Goal: Task Accomplishment & Management: Use online tool/utility

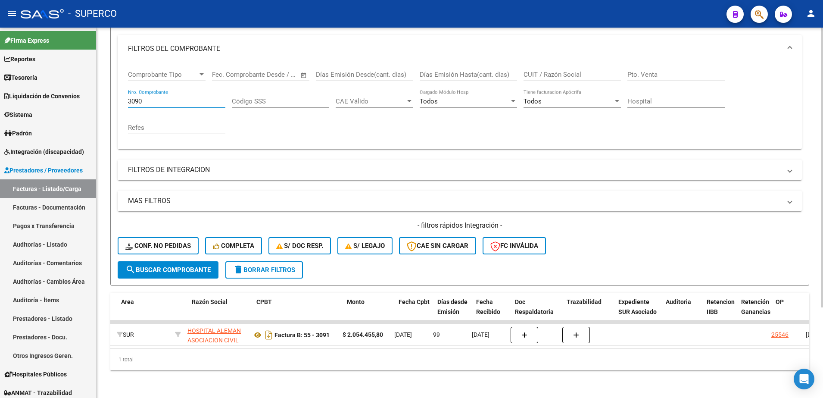
scroll to position [0, 182]
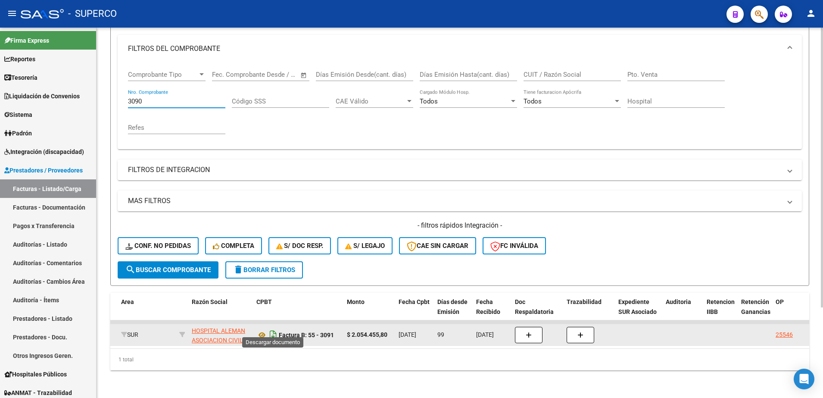
click at [274, 329] on icon "Descargar documento" at bounding box center [273, 335] width 11 height 14
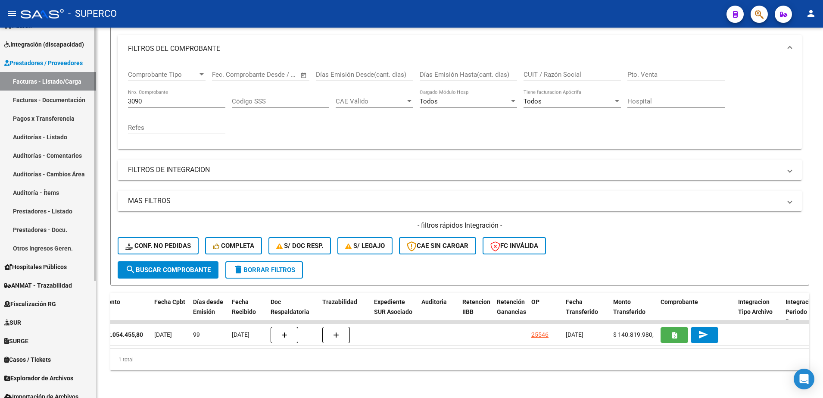
scroll to position [108, 0]
click at [35, 282] on span "ANMAT - Trazabilidad" at bounding box center [38, 284] width 68 height 9
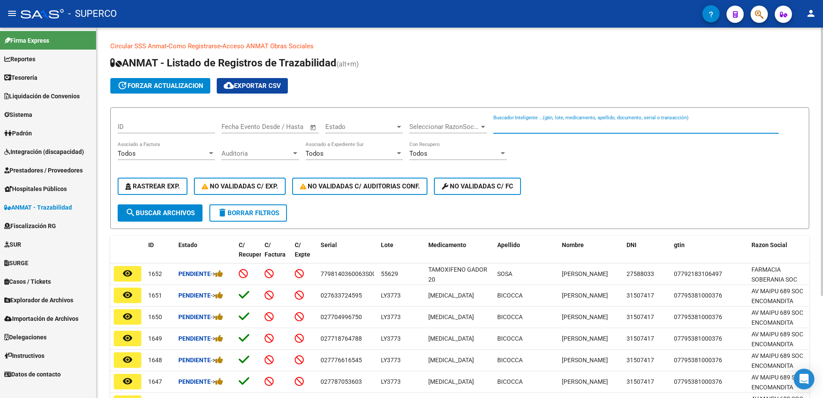
click at [565, 125] on input "Buscador Inteligente ...(gtin, lote, medicamento, apellido, documento, serial o…" at bounding box center [635, 127] width 285 height 8
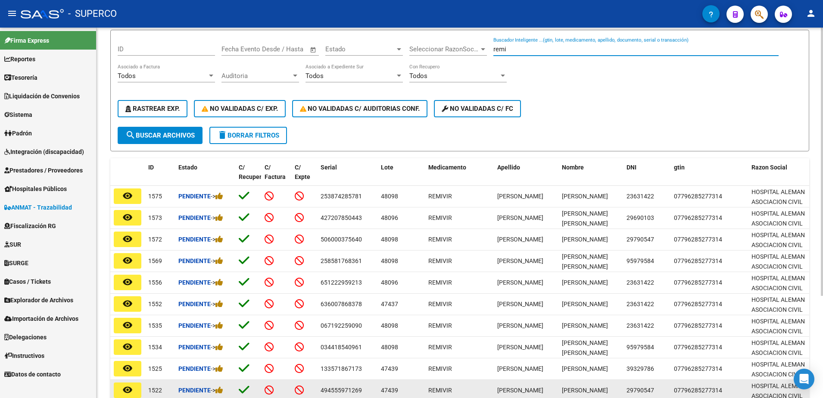
scroll to position [141, 0]
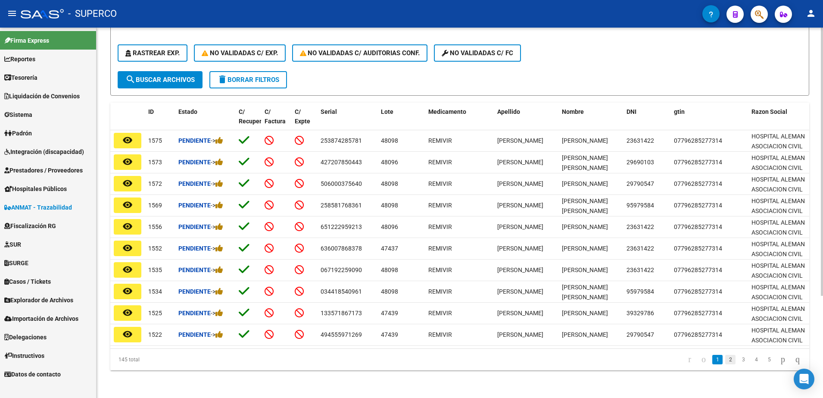
click at [725, 359] on link "2" at bounding box center [730, 359] width 10 height 9
click at [738, 357] on link "3" at bounding box center [743, 359] width 10 height 9
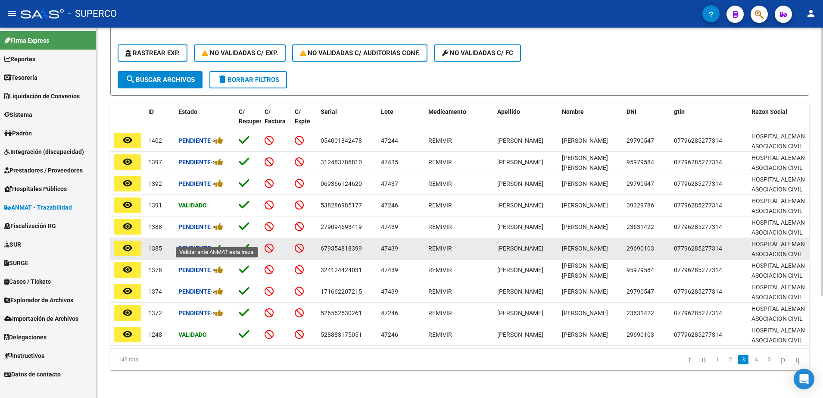
click at [221, 244] on icon at bounding box center [219, 248] width 8 height 8
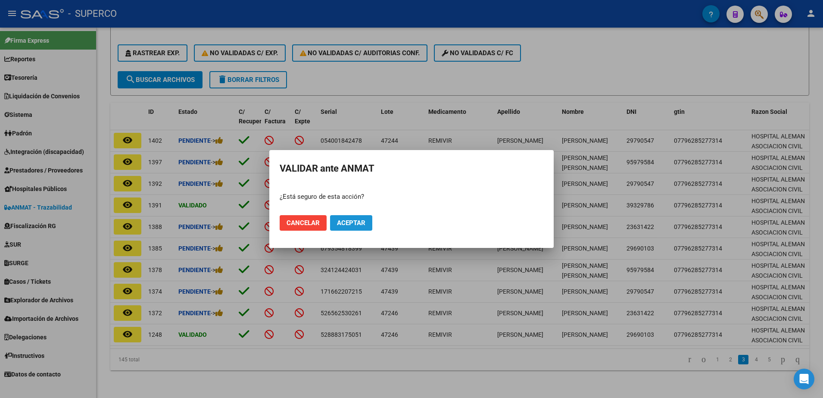
click at [341, 225] on span "Aceptar" at bounding box center [351, 223] width 28 height 8
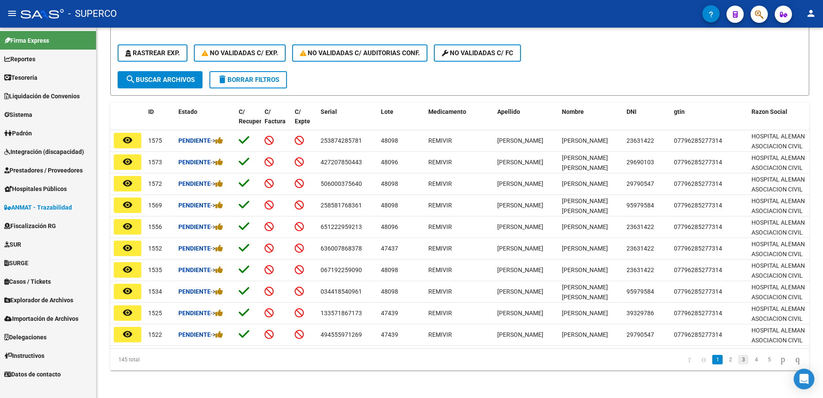
click at [738, 358] on link "3" at bounding box center [743, 359] width 10 height 9
click at [751, 358] on link "4" at bounding box center [756, 359] width 10 height 9
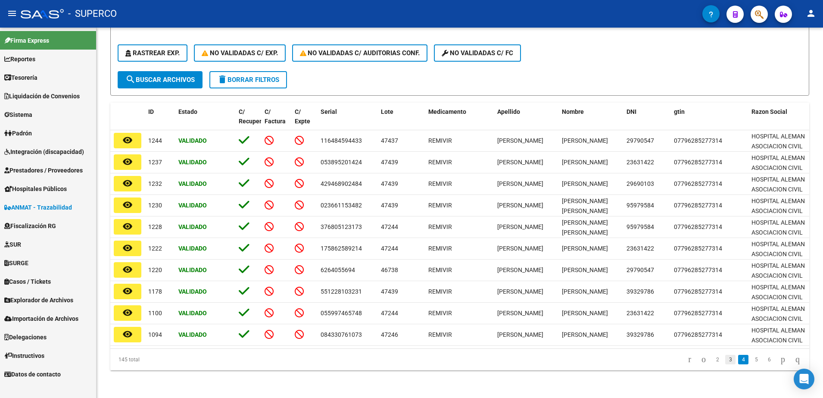
click at [725, 361] on link "3" at bounding box center [730, 359] width 10 height 9
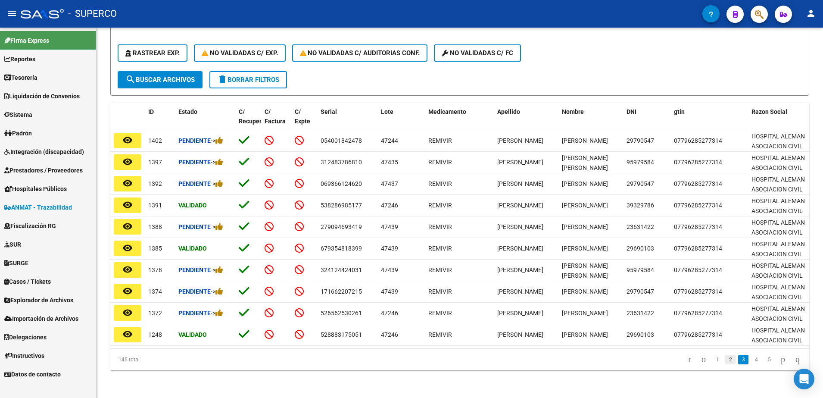
click at [725, 360] on link "2" at bounding box center [730, 359] width 10 height 9
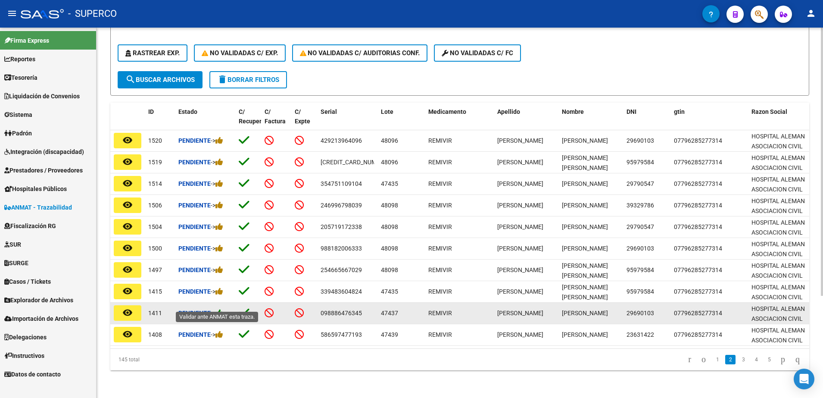
click at [220, 308] on icon at bounding box center [219, 312] width 8 height 8
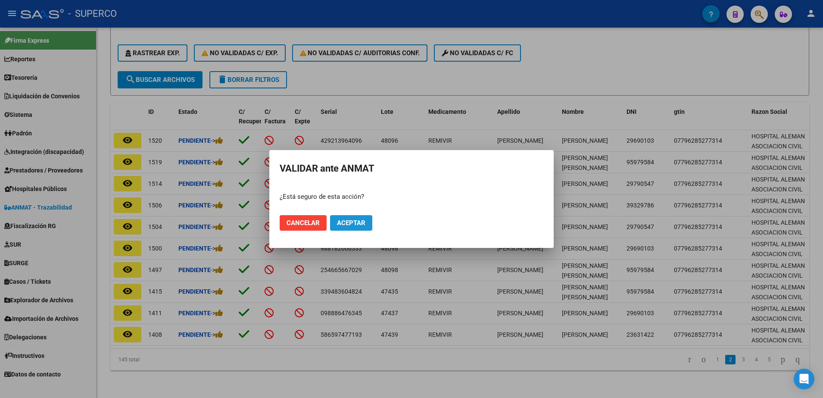
click at [345, 225] on span "Aceptar" at bounding box center [351, 223] width 28 height 8
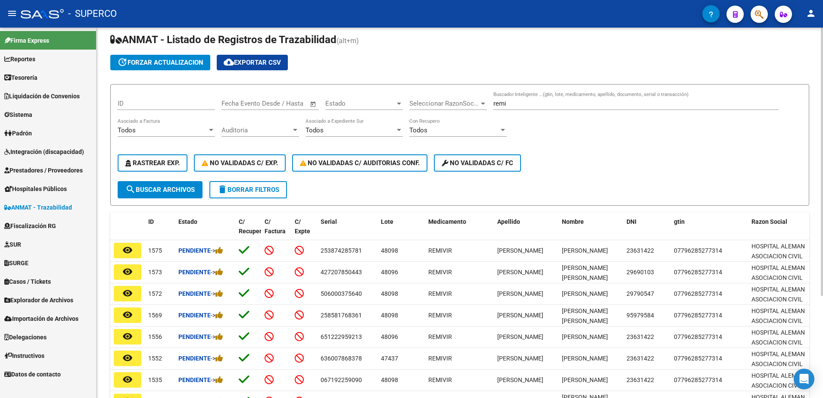
scroll to position [0, 0]
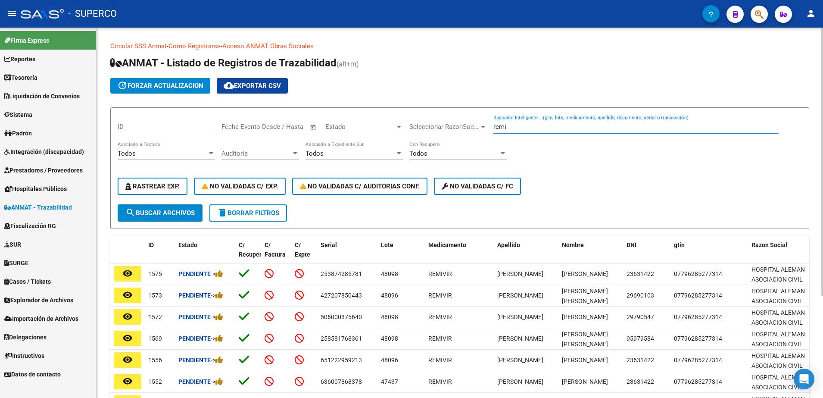
drag, startPoint x: 507, startPoint y: 129, endPoint x: 254, endPoint y: 129, distance: 253.3
click at [254, 129] on div "ID Start date – End date Fecha Evento Desde / Hasta Estado Estado Seleccionar R…" at bounding box center [460, 160] width 684 height 90
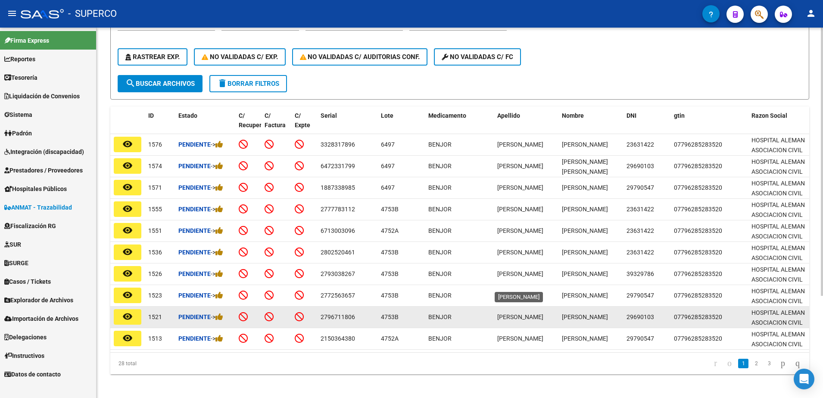
scroll to position [141, 0]
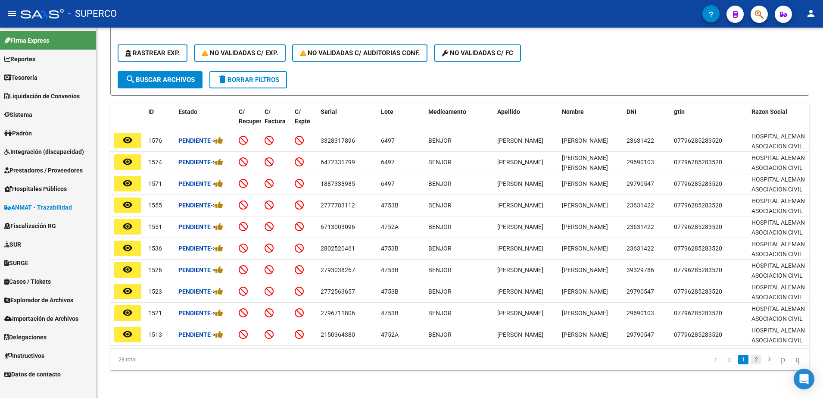
type input "benj"
click at [751, 357] on link "2" at bounding box center [756, 359] width 10 height 9
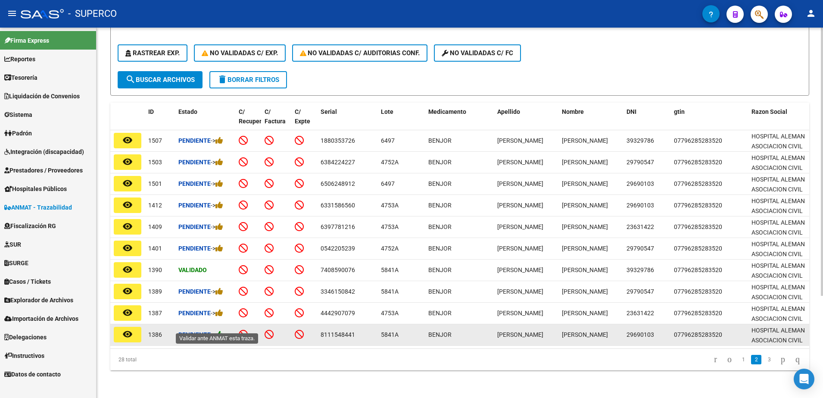
click at [223, 330] on icon at bounding box center [219, 334] width 8 height 8
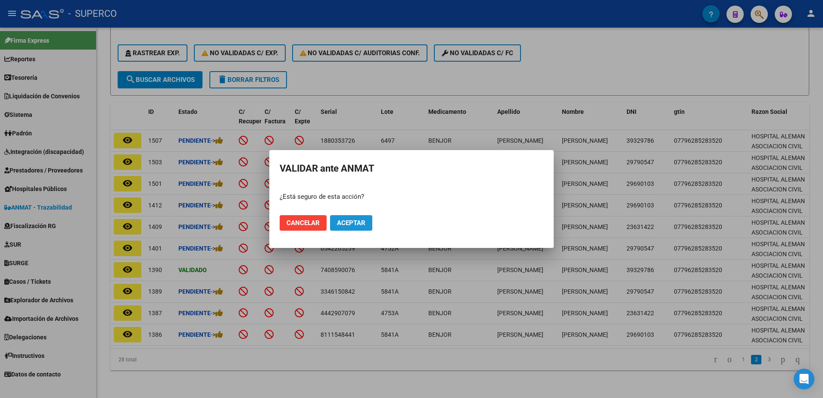
click at [357, 224] on span "Aceptar" at bounding box center [351, 223] width 28 height 8
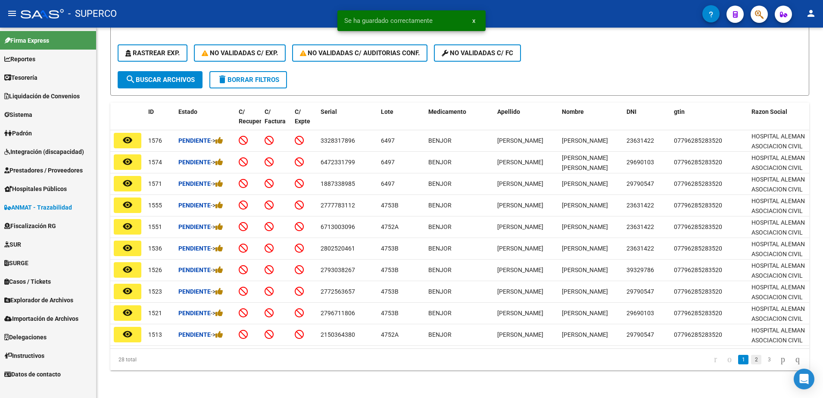
click at [751, 357] on link "2" at bounding box center [756, 359] width 10 height 9
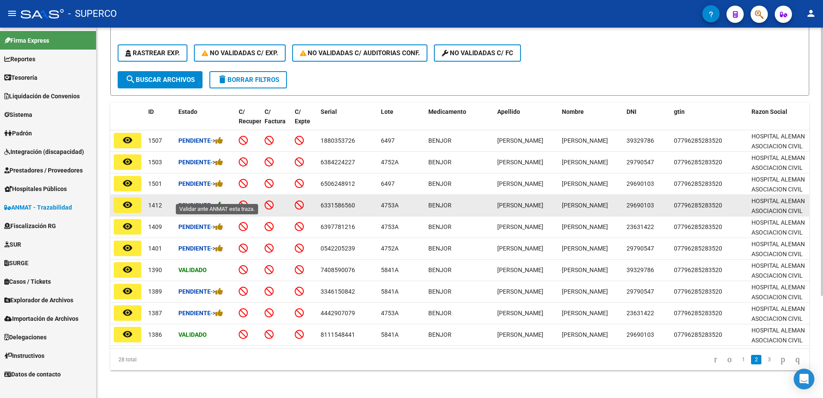
click at [218, 201] on icon at bounding box center [219, 205] width 8 height 8
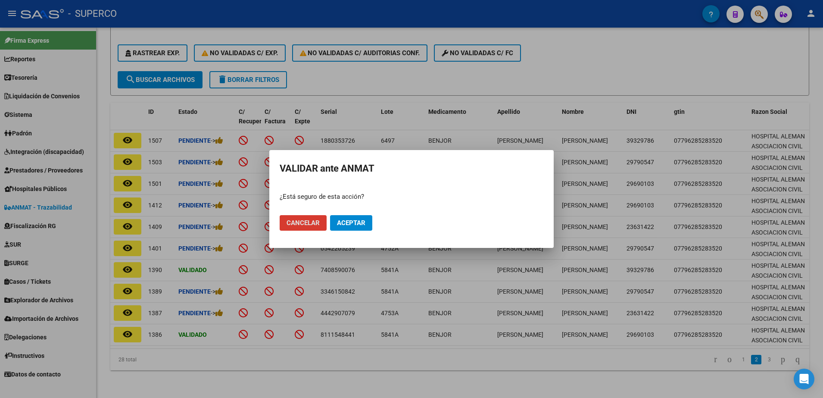
click at [349, 230] on button "Aceptar" at bounding box center [351, 223] width 42 height 16
